Goal: Register for event/course

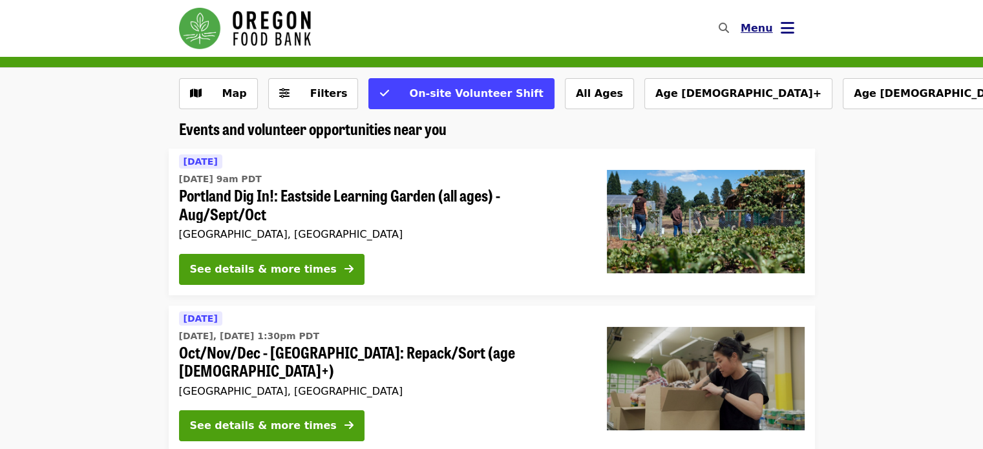
click at [791, 28] on icon "bars icon" at bounding box center [787, 28] width 14 height 19
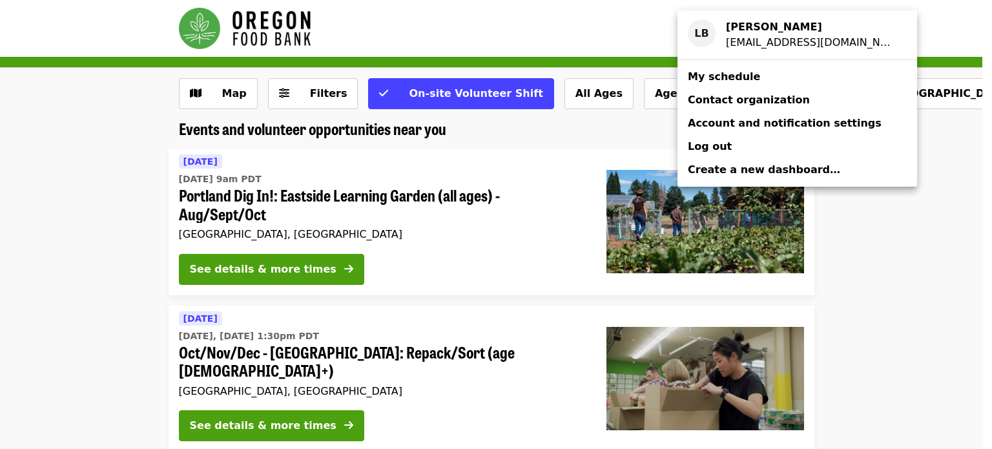
click at [737, 79] on span "My schedule" at bounding box center [724, 76] width 72 height 12
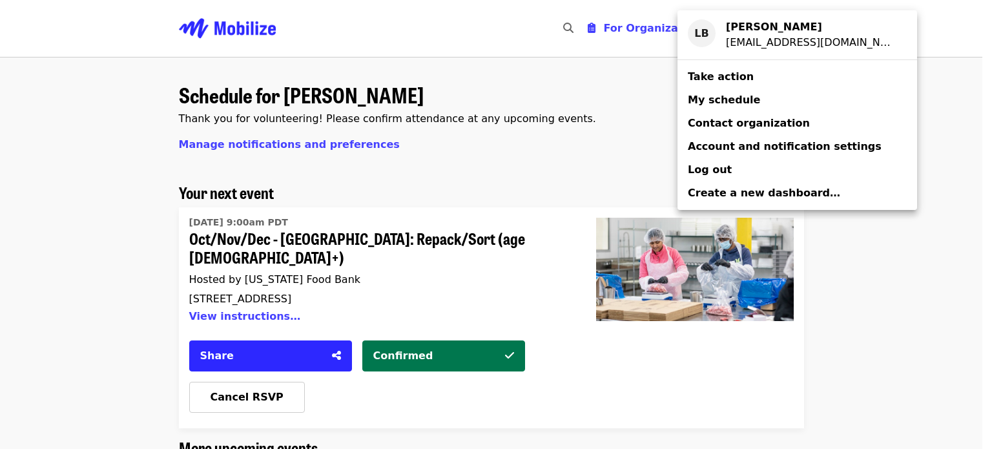
click at [964, 101] on div "Account menu" at bounding box center [496, 224] width 992 height 449
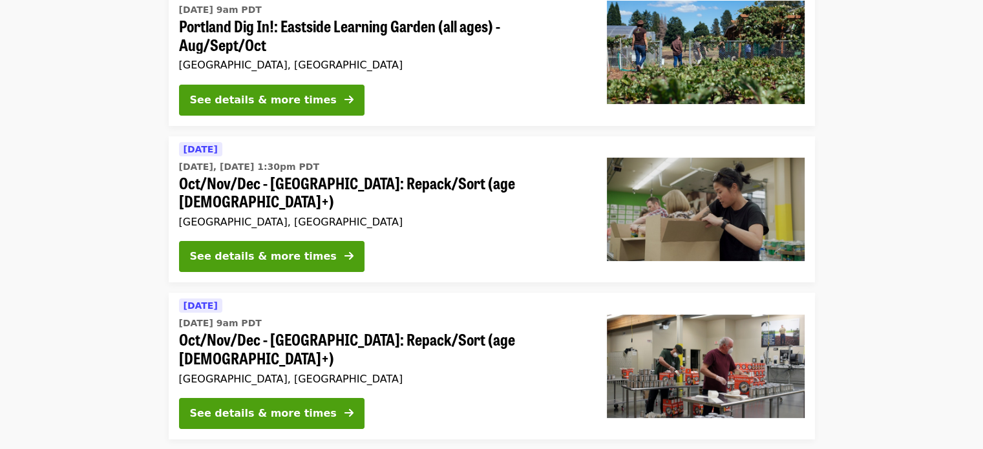
scroll to position [194, 0]
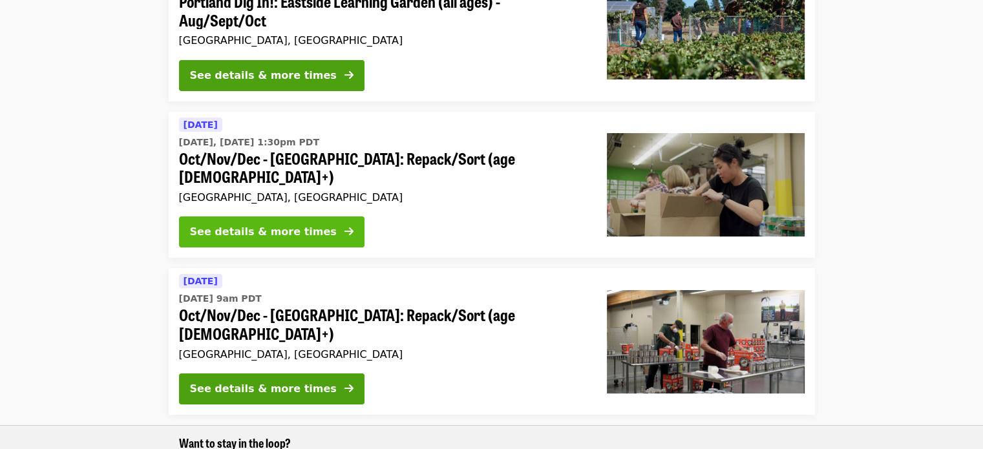
click at [234, 224] on div "See details & more times" at bounding box center [263, 232] width 147 height 16
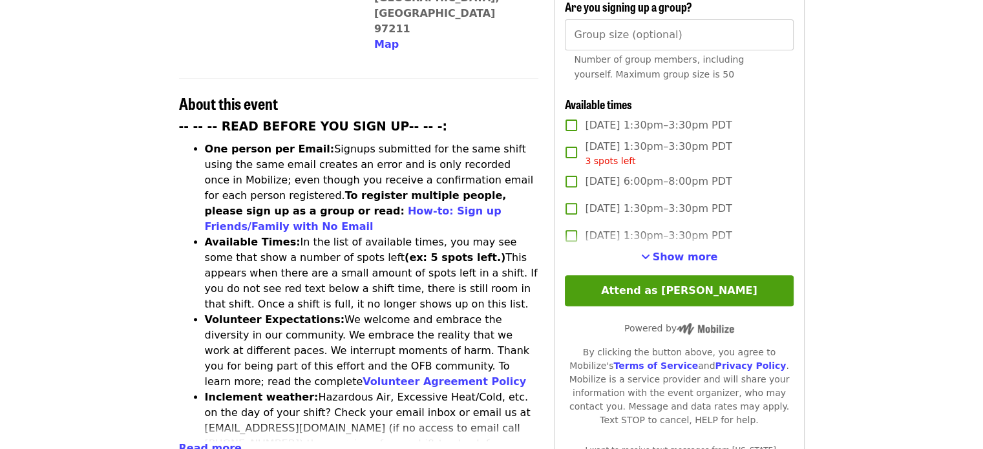
scroll to position [452, 0]
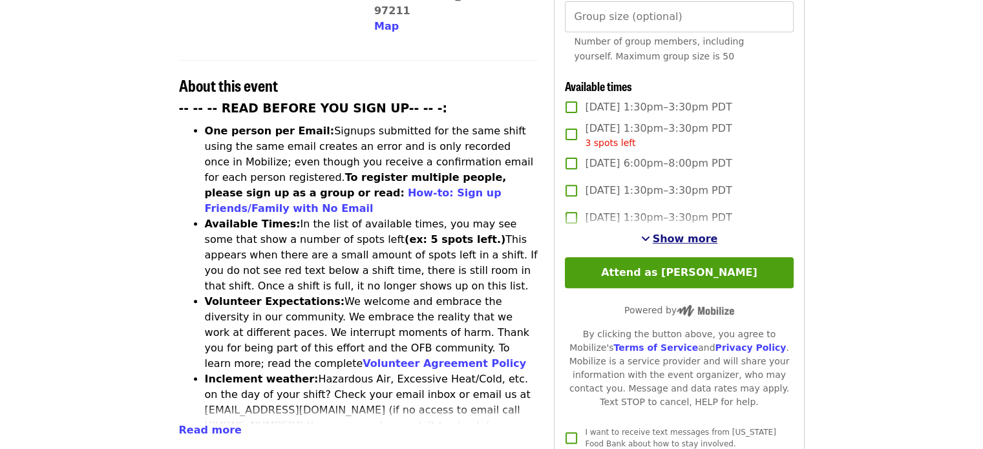
click at [680, 239] on span "Show more" at bounding box center [685, 239] width 65 height 12
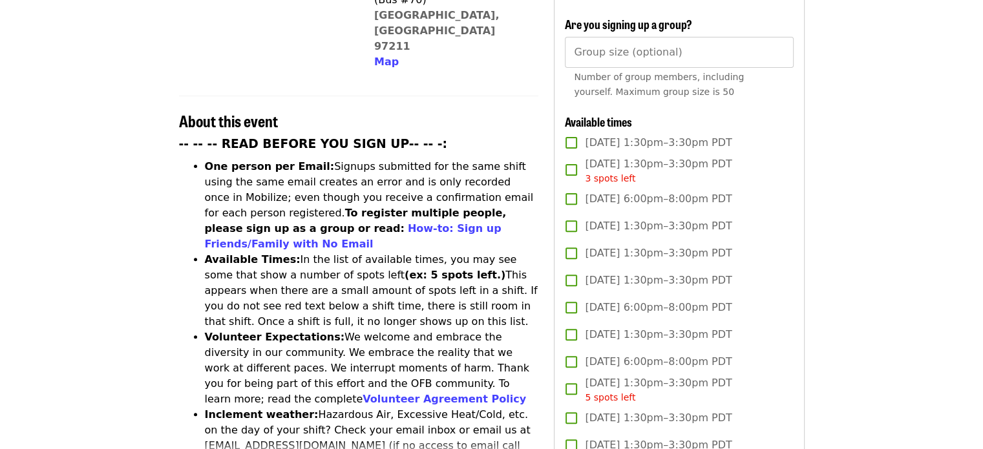
scroll to position [388, 0]
